Goal: Find specific page/section: Find specific page/section

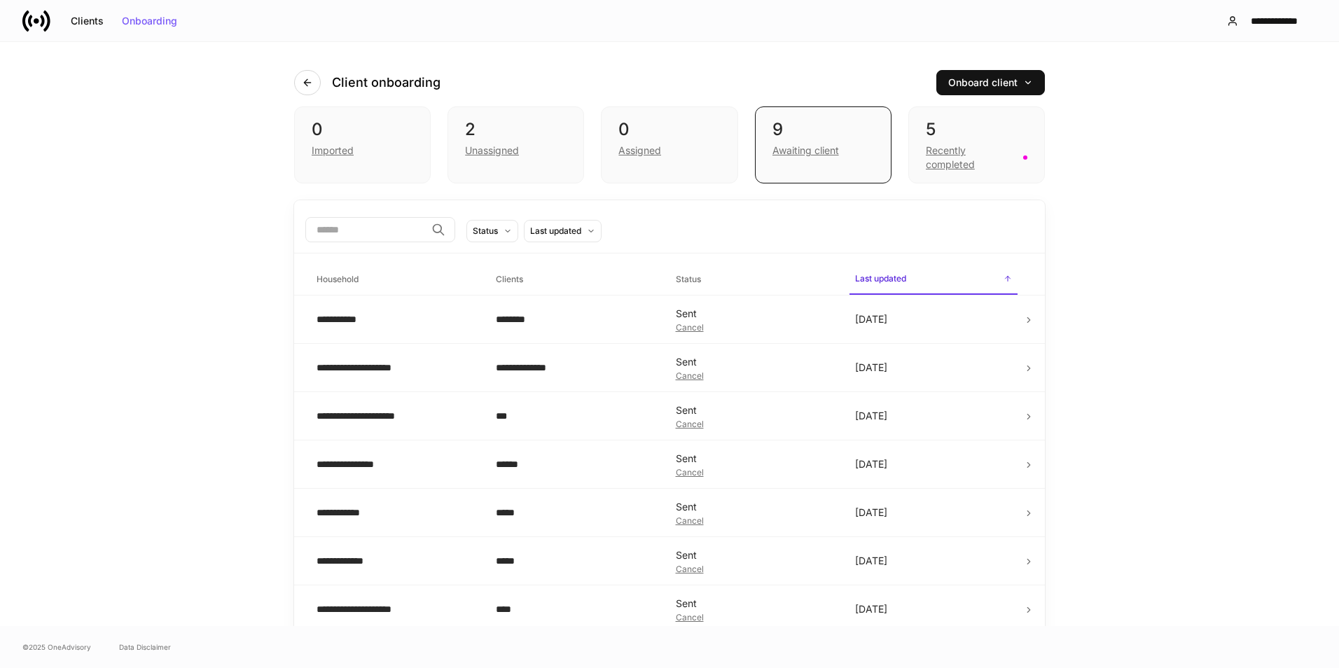
click at [975, 377] on td "[DATE]" at bounding box center [933, 368] width 179 height 48
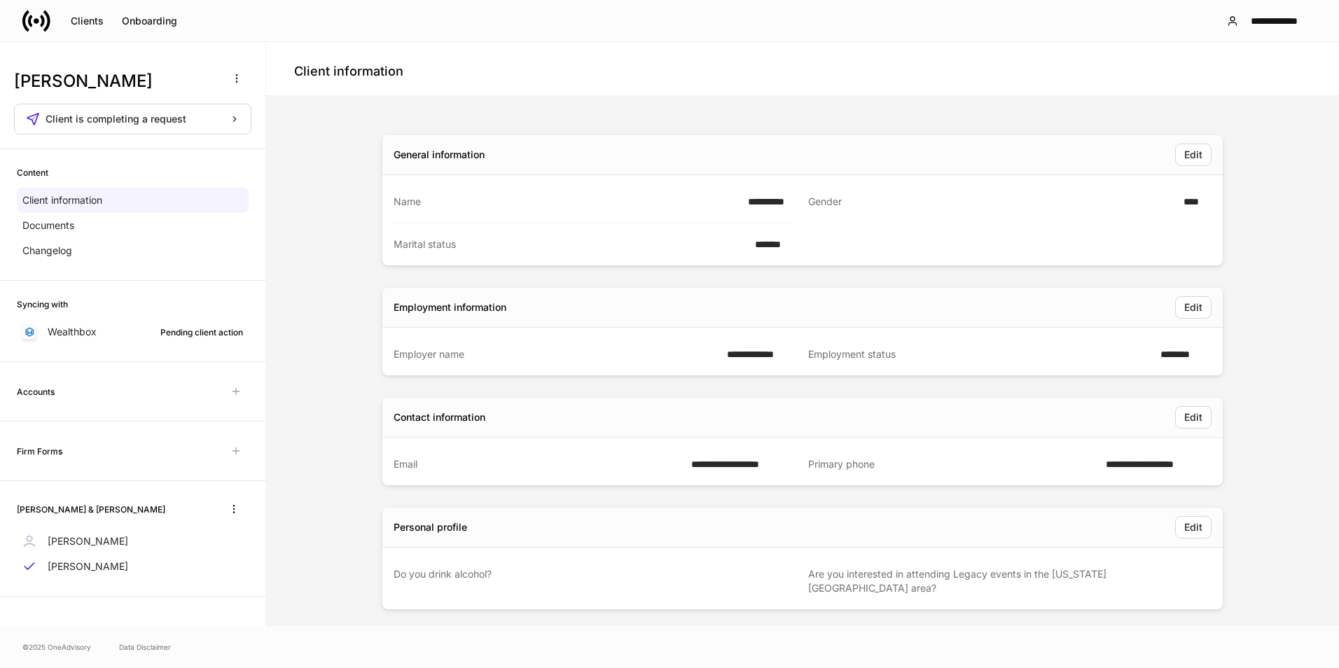
click at [949, 117] on div "**********" at bounding box center [802, 367] width 1061 height 530
click at [25, 27] on icon at bounding box center [25, 20] width 7 height 21
